Goal: Navigation & Orientation: Find specific page/section

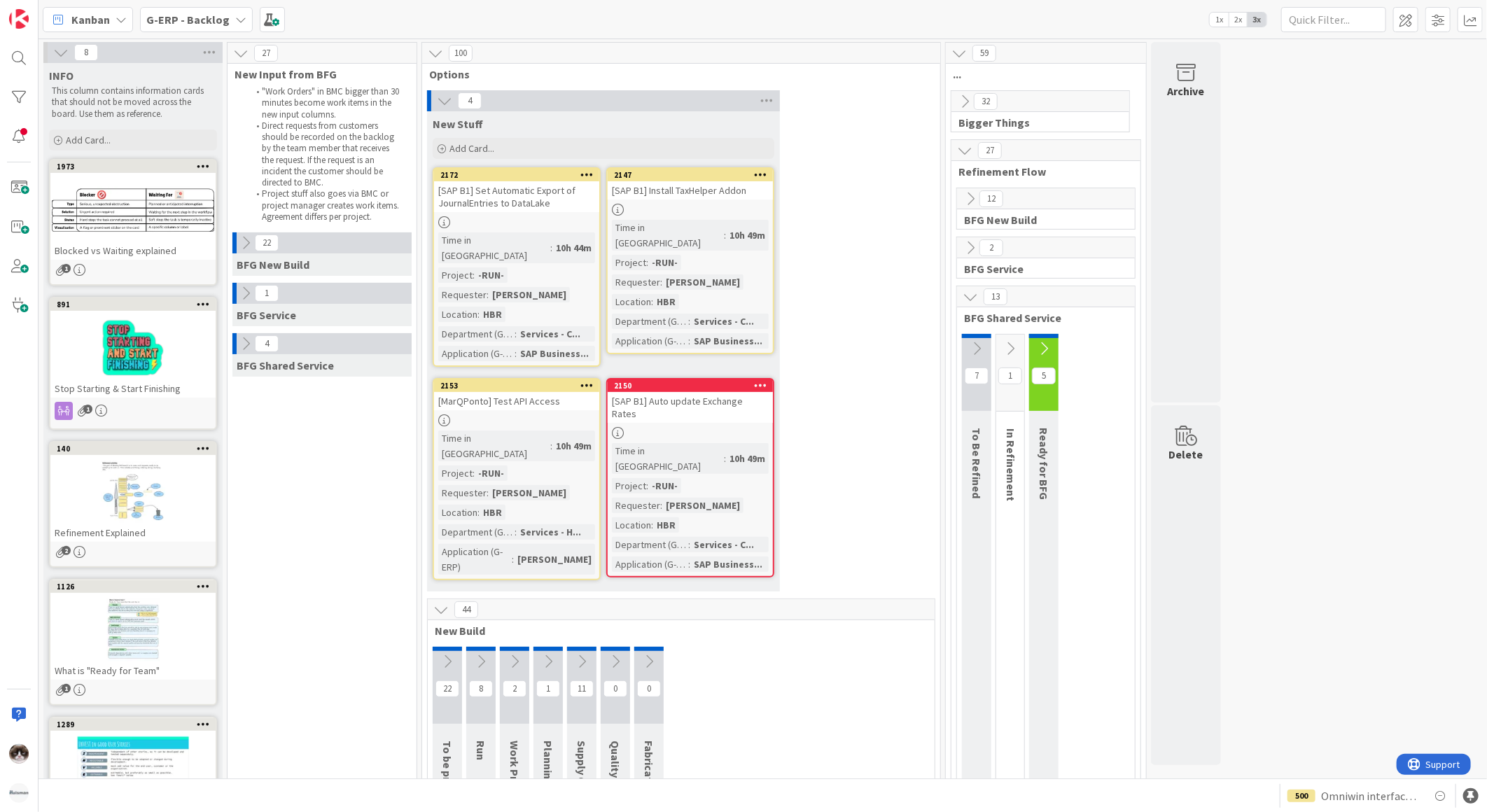
click at [528, 414] on div at bounding box center [517, 420] width 165 height 12
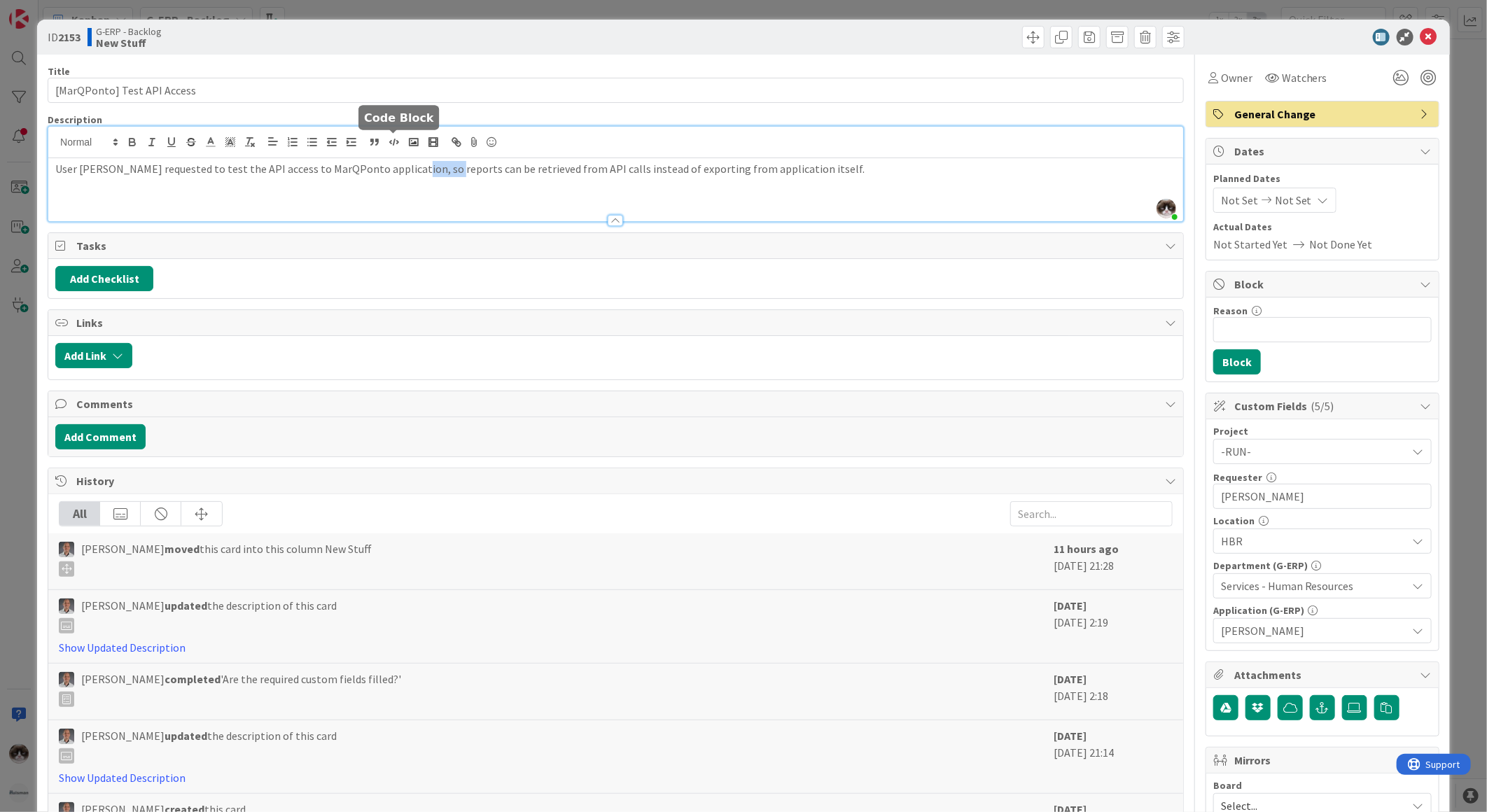
drag, startPoint x: 399, startPoint y: 147, endPoint x: 445, endPoint y: 147, distance: 46.0
click at [444, 147] on div "[PERSON_NAME] just joined User [PERSON_NAME] requested to test the API access t…" at bounding box center [615, 174] width 1135 height 94
click at [606, 195] on div "User [PERSON_NAME] requested to test the API access to MarQPonto application, s…" at bounding box center [615, 190] width 1135 height 63
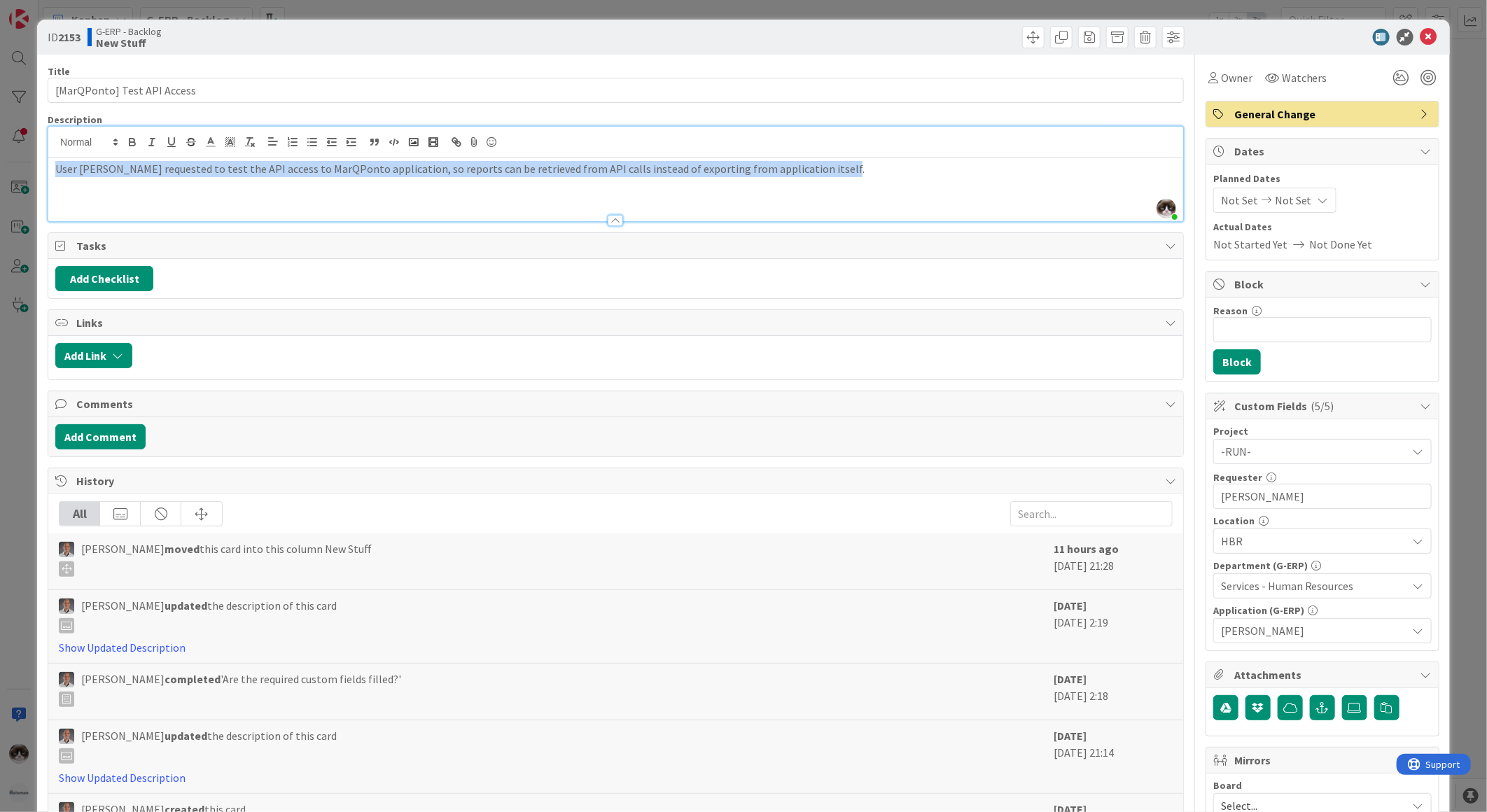
drag, startPoint x: 808, startPoint y: 169, endPoint x: -4, endPoint y: 158, distance: 812.1
click at [0, 158] on html "Kanban G-ERP - Backlog 1x 2x 3x 8 INFO This column contains information cards t…" at bounding box center [744, 406] width 1487 height 812
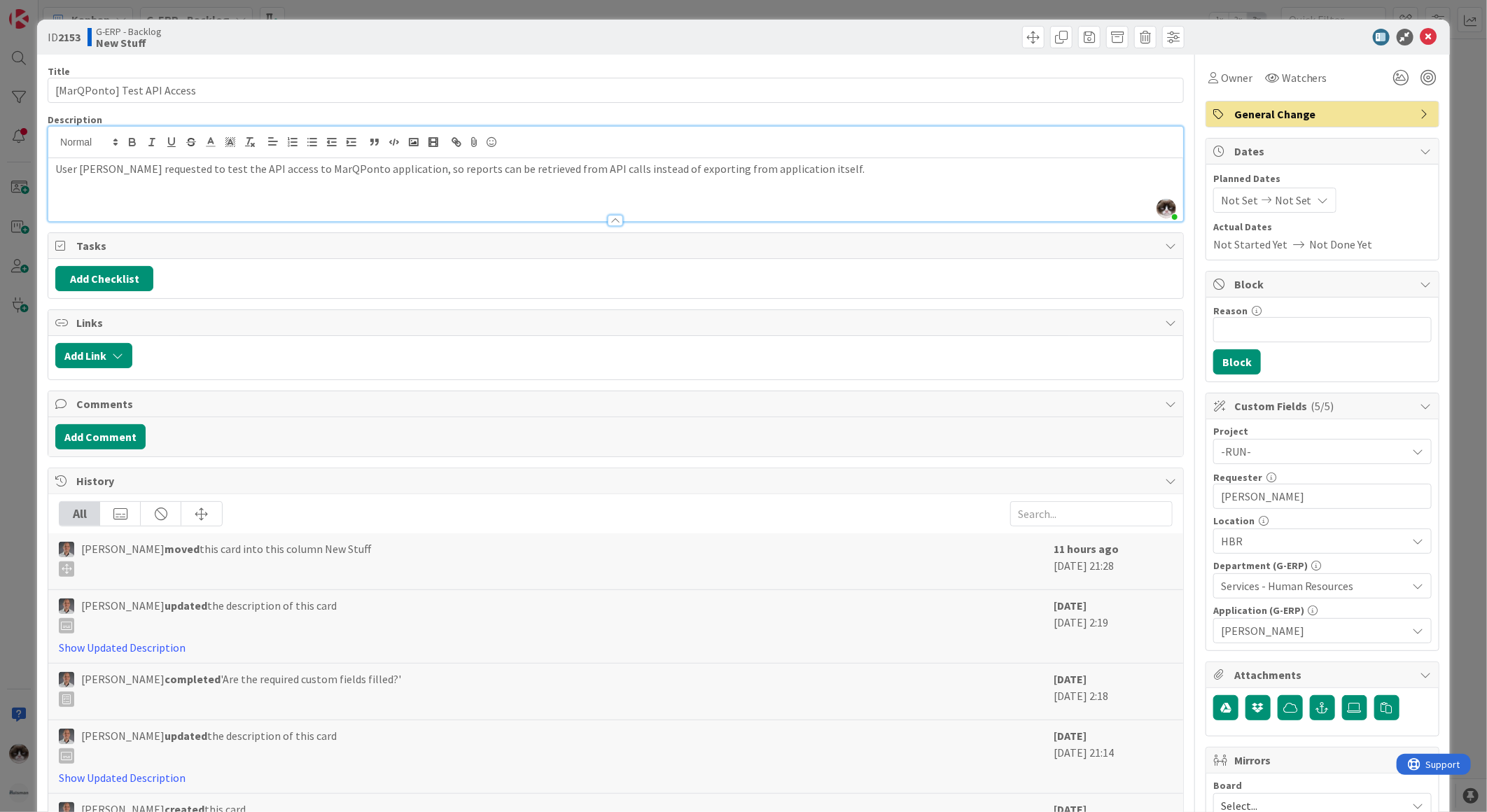
click at [425, 207] on div at bounding box center [615, 214] width 1135 height 15
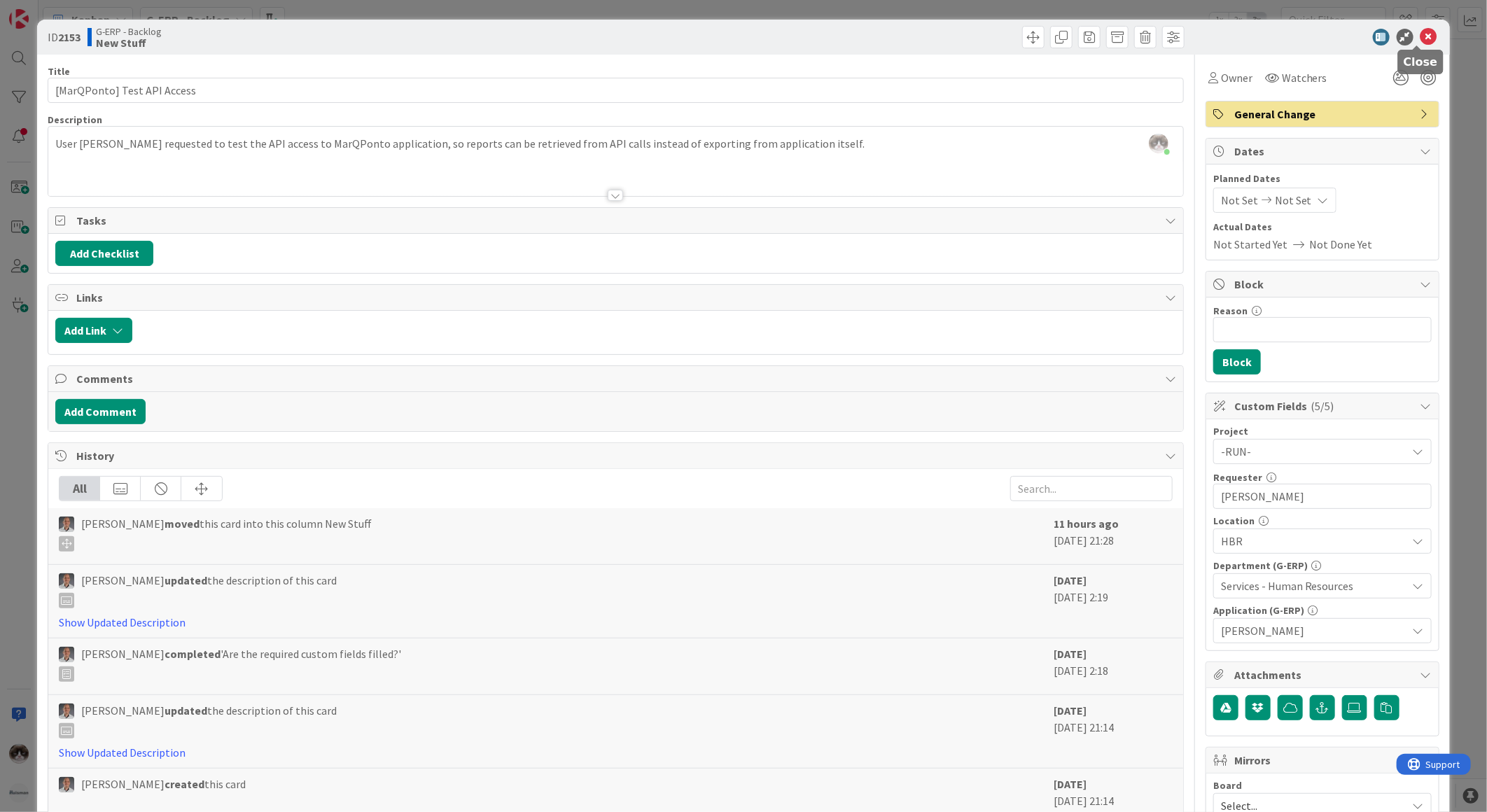
click at [1421, 40] on icon at bounding box center [1429, 36] width 17 height 17
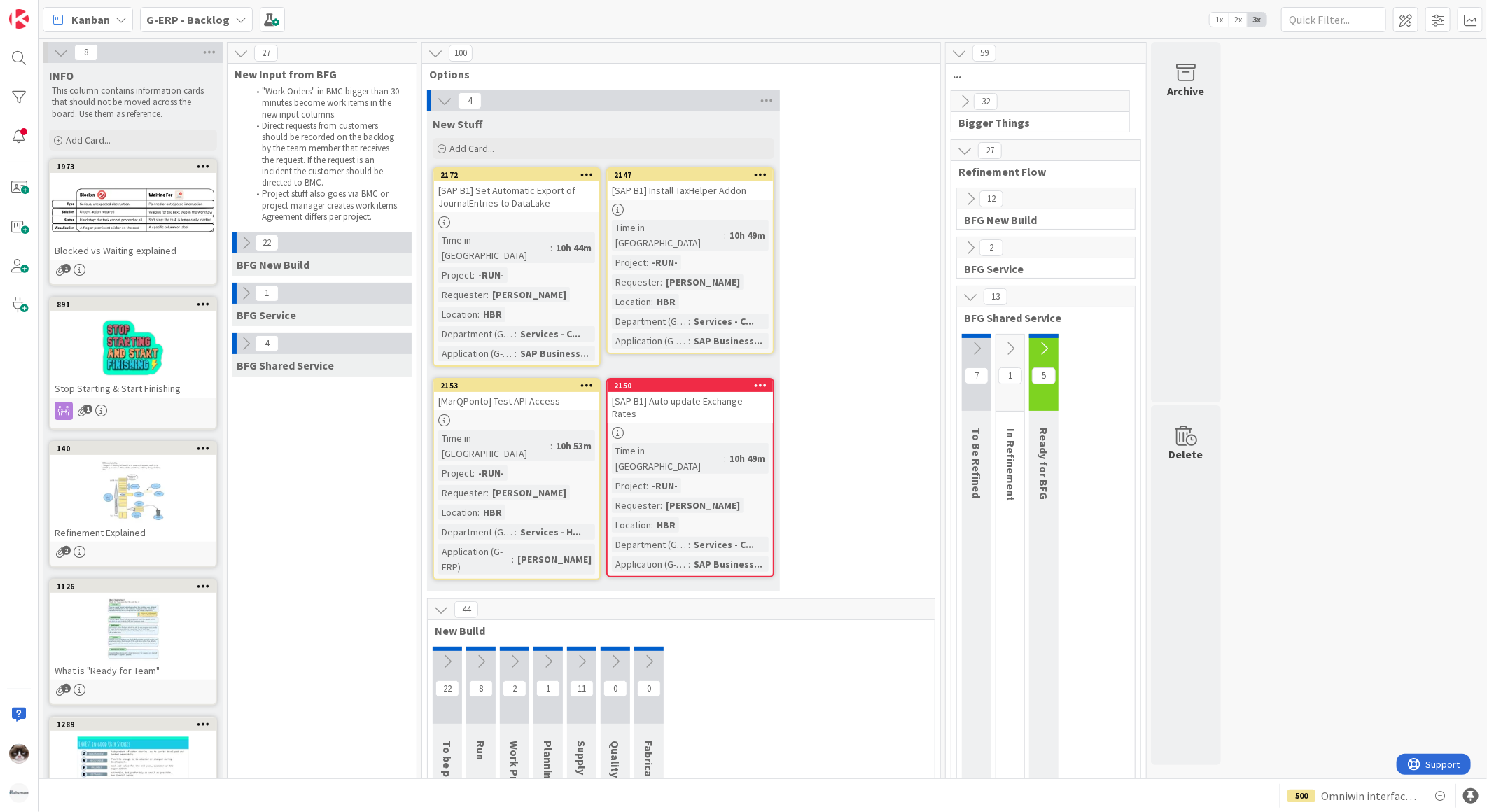
click at [968, 195] on icon at bounding box center [971, 199] width 16 height 16
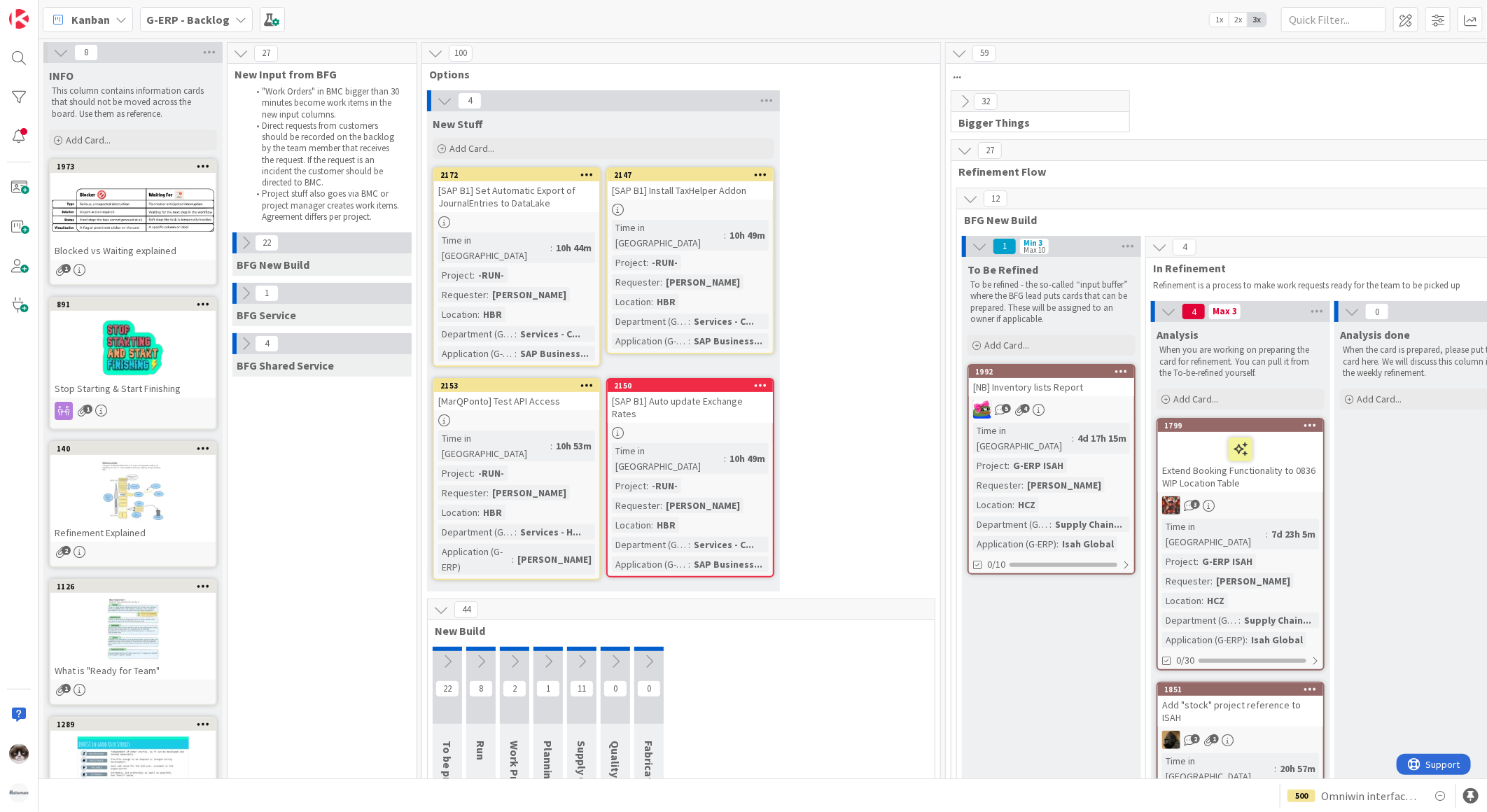
click at [199, 23] on b "G-ERP - Backlog" at bounding box center [188, 20] width 84 height 14
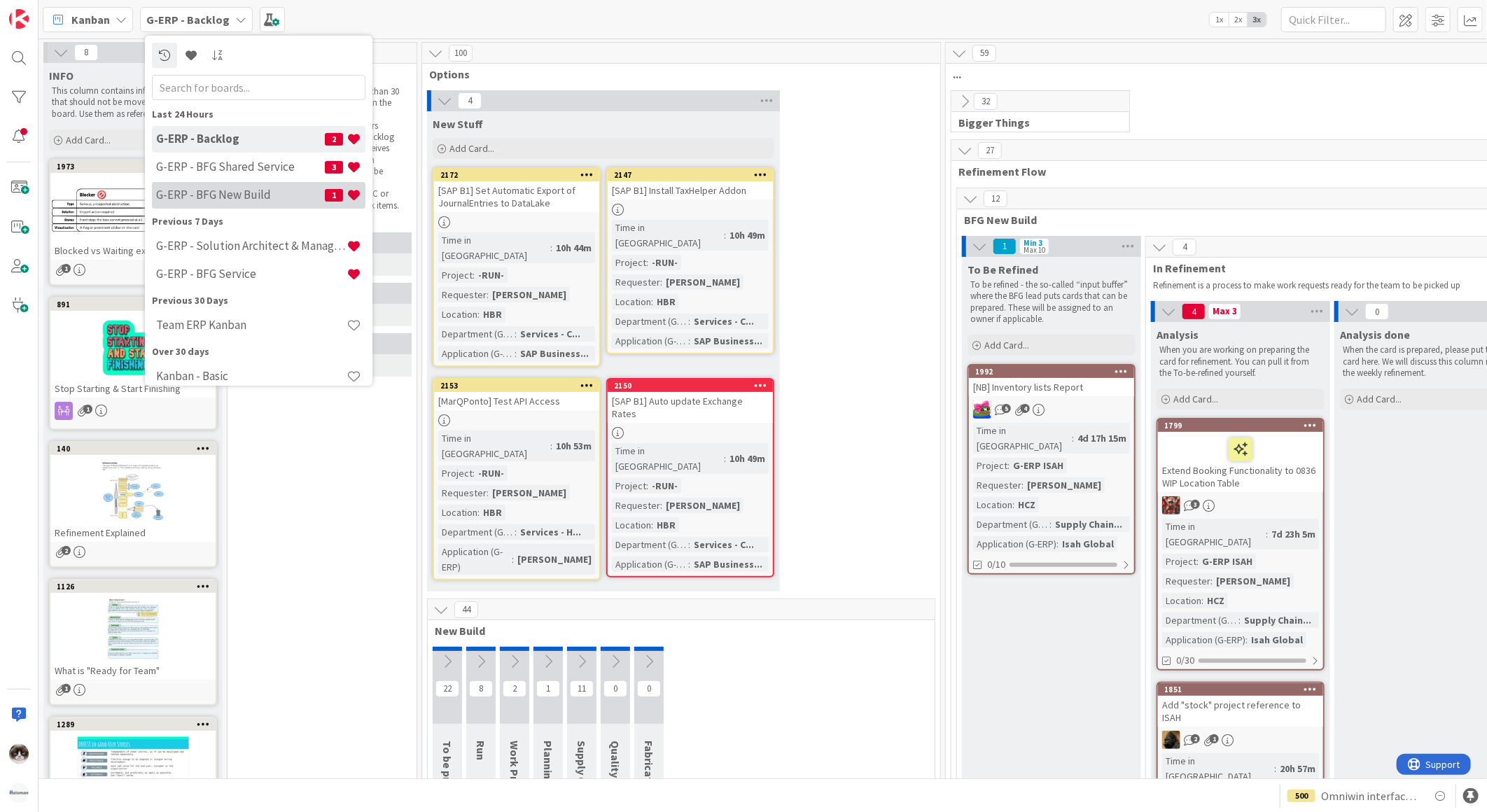
click at [261, 189] on h4 "G-ERP - BFG New Build" at bounding box center [240, 195] width 168 height 14
